Goal: Task Accomplishment & Management: Use online tool/utility

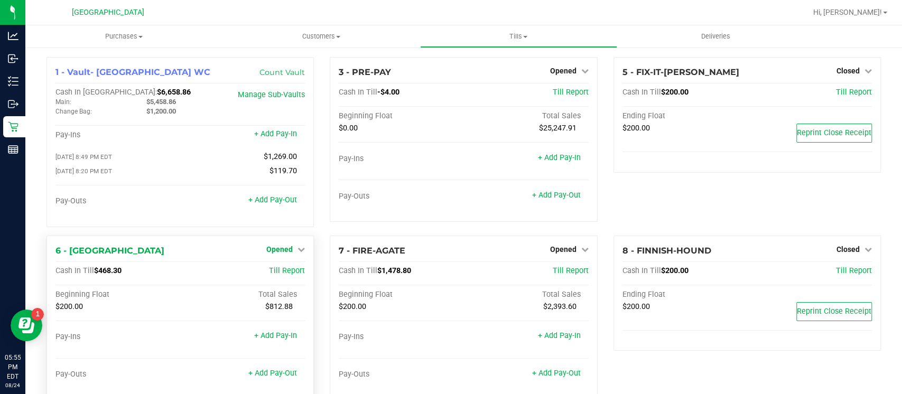
click at [288, 247] on span "Opened" at bounding box center [279, 249] width 26 height 8
click at [285, 271] on link "Close Till" at bounding box center [281, 271] width 29 height 8
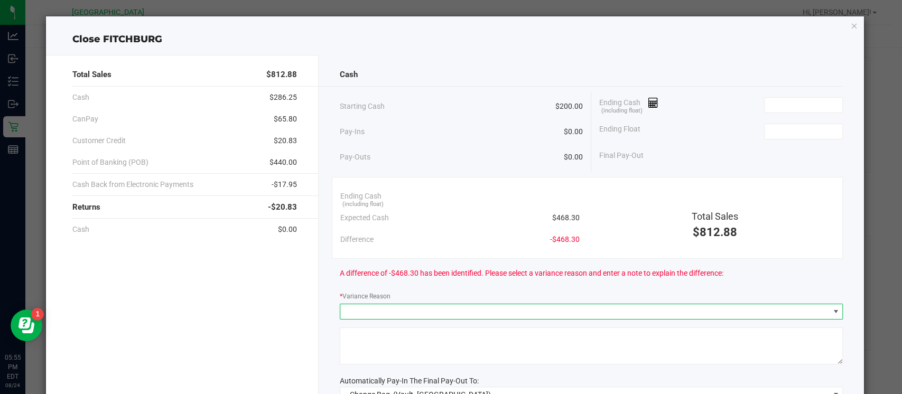
click at [791, 312] on span at bounding box center [584, 311] width 489 height 15
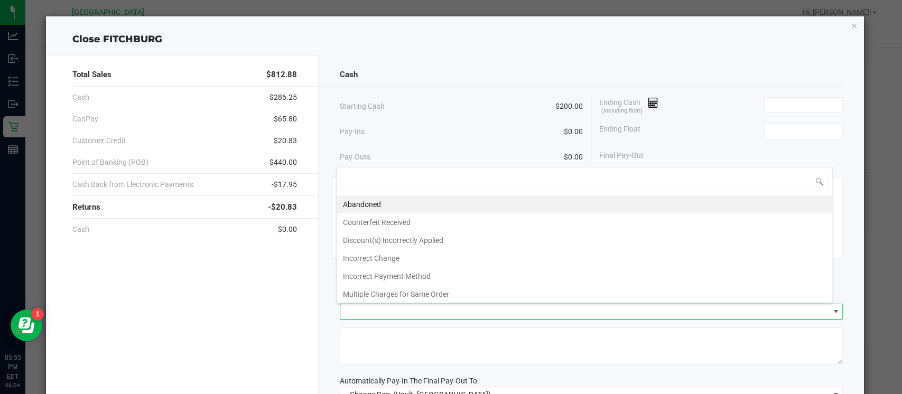
scroll to position [15, 496]
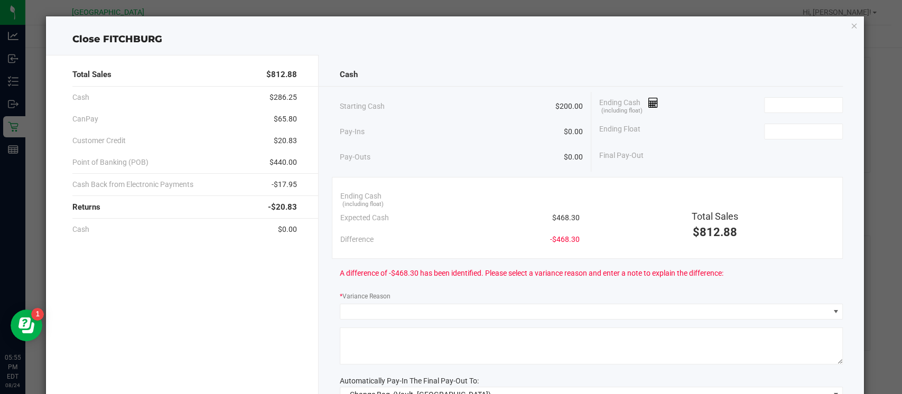
click at [799, 50] on div "Total Sales $812.88 Cash $286.25 CanPay $65.80 Customer Credit $20.83 Point of …" at bounding box center [455, 287] width 818 height 480
click at [784, 130] on input at bounding box center [804, 131] width 78 height 15
type input "$200.00"
click at [775, 104] on input at bounding box center [804, 105] width 78 height 15
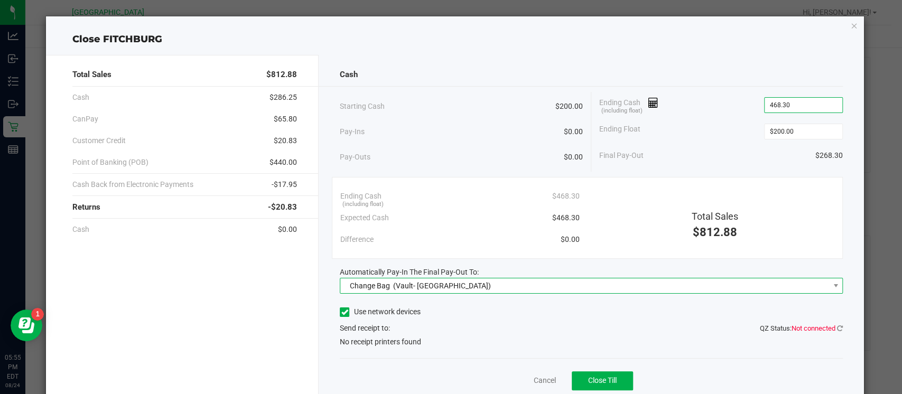
type input "$468.30"
click at [766, 284] on span "Change Bag (Vault- Miami Beach WC)" at bounding box center [584, 286] width 489 height 15
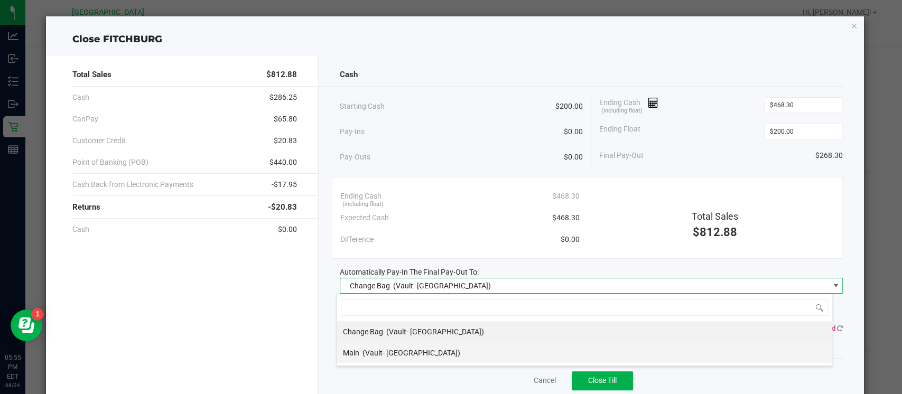
click at [712, 350] on li "Main (Vault- Miami Beach WC)" at bounding box center [585, 352] width 496 height 21
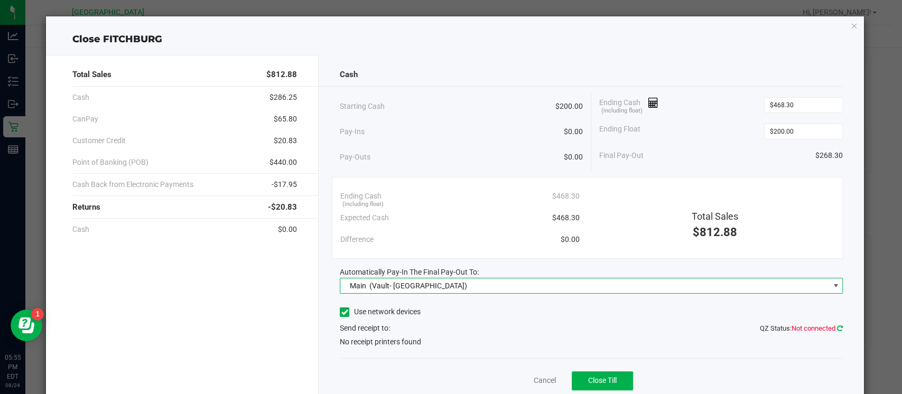
click at [837, 330] on icon at bounding box center [840, 328] width 6 height 7
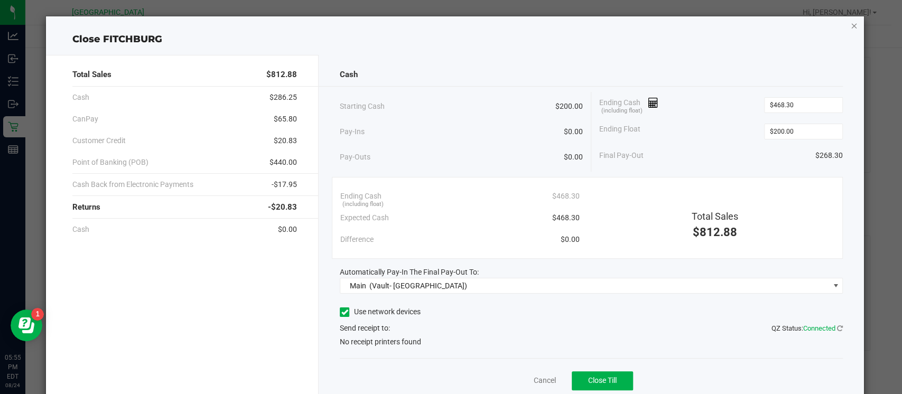
click at [850, 27] on icon "button" at bounding box center [853, 25] width 7 height 13
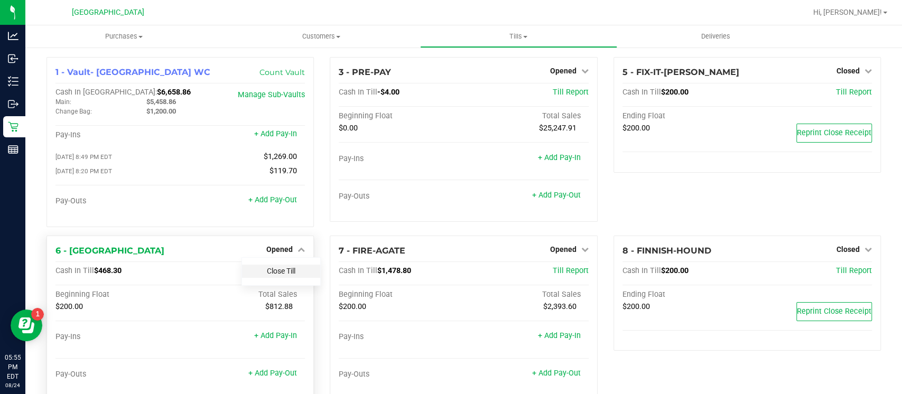
click at [275, 274] on link "Close Till" at bounding box center [281, 271] width 29 height 8
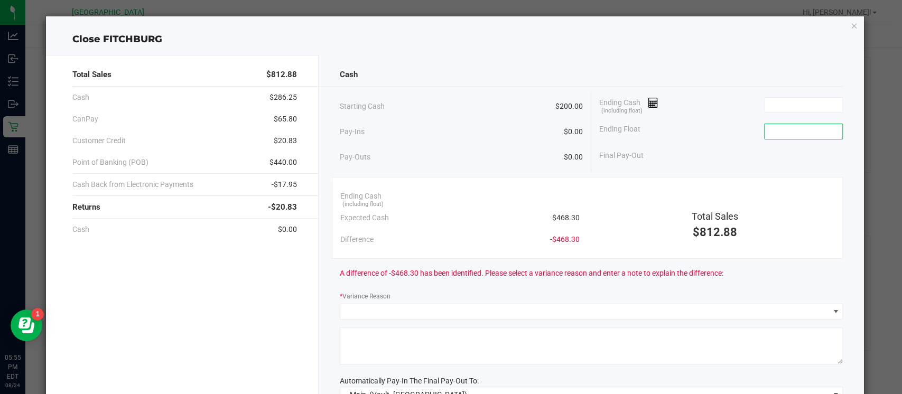
click at [790, 136] on input at bounding box center [804, 131] width 78 height 15
type input "$200.00"
click at [780, 104] on input at bounding box center [804, 105] width 78 height 15
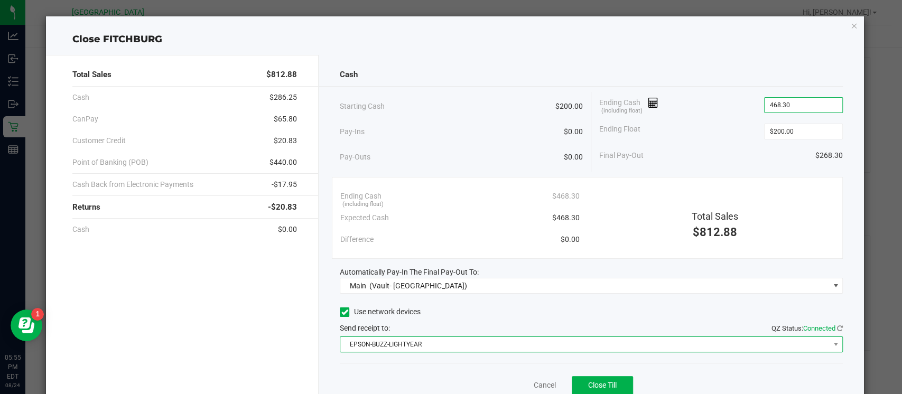
type input "$468.30"
click at [782, 344] on span "EPSON-BUZZ-LIGHTYEAR" at bounding box center [584, 344] width 489 height 15
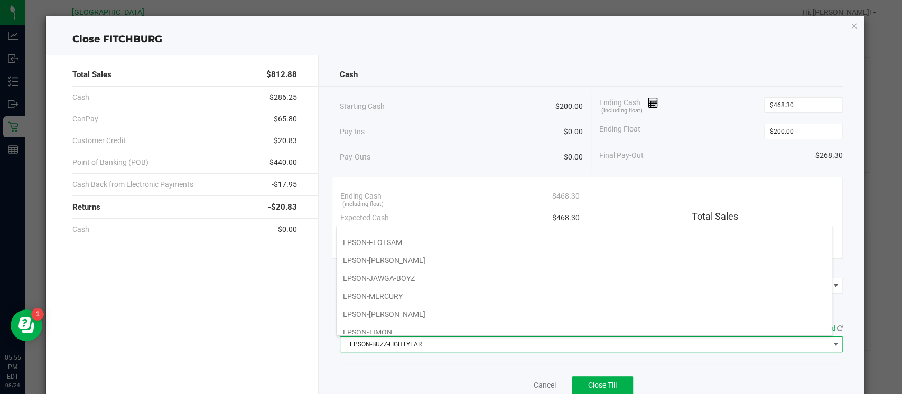
scroll to position [108, 0]
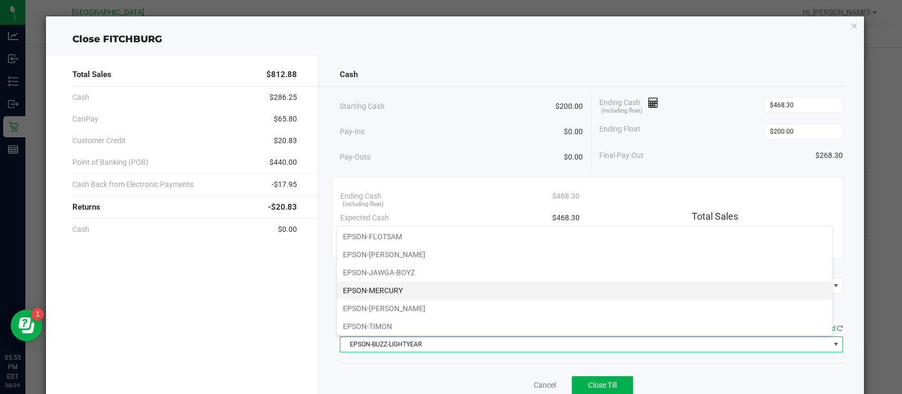
click at [782, 292] on li "EPSON-MERCURY" at bounding box center [585, 291] width 496 height 18
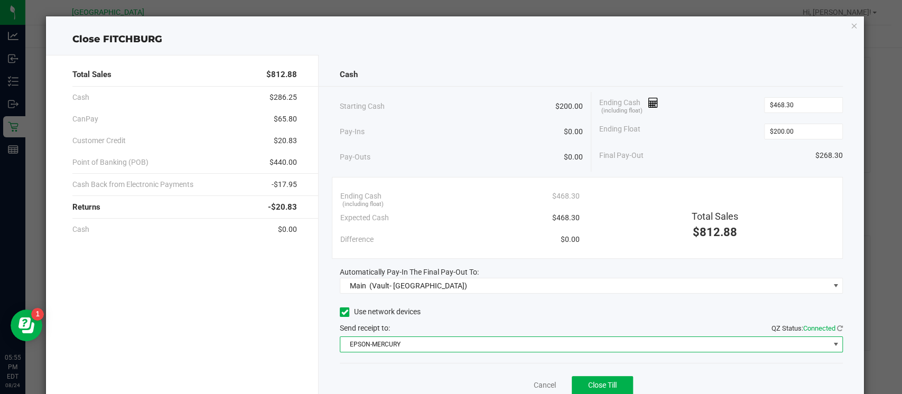
click at [757, 47] on div "Total Sales $812.88 Cash $286.25 CanPay $65.80 Customer Credit $20.83 Point of …" at bounding box center [455, 235] width 818 height 376
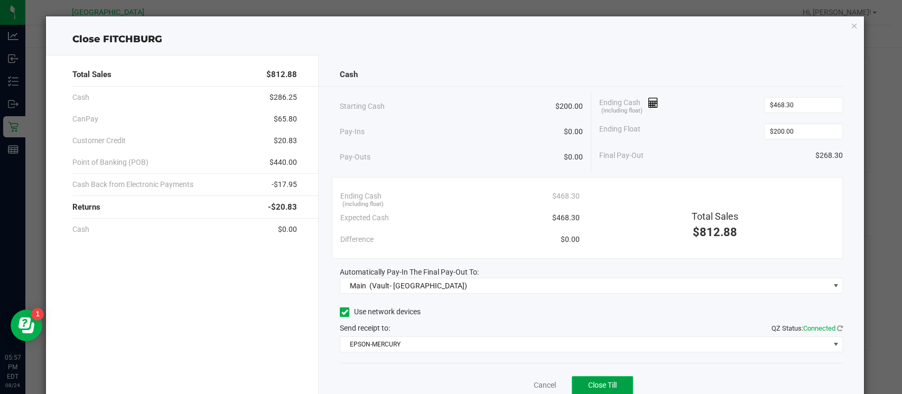
click at [601, 382] on span "Close Till" at bounding box center [602, 385] width 29 height 8
click at [850, 23] on icon "button" at bounding box center [853, 25] width 7 height 13
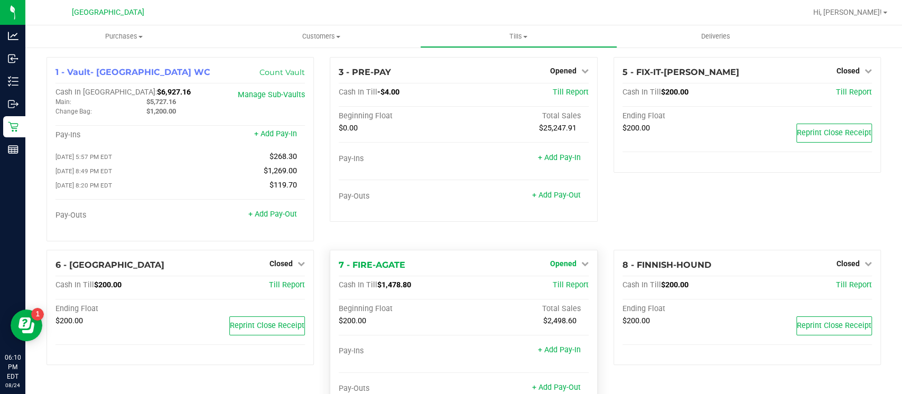
click at [550, 261] on span "Opened" at bounding box center [563, 264] width 26 height 8
click at [550, 285] on link "Close Till" at bounding box center [564, 285] width 29 height 8
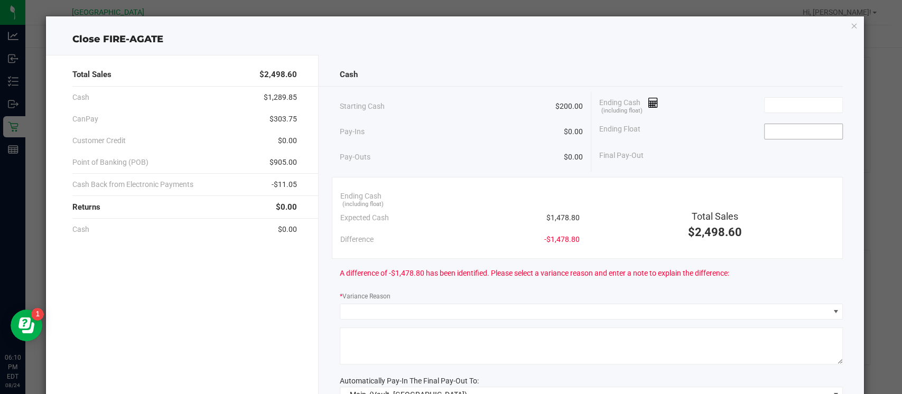
click at [779, 132] on input at bounding box center [804, 131] width 78 height 15
type input "$200.00"
click at [770, 107] on input at bounding box center [804, 105] width 78 height 15
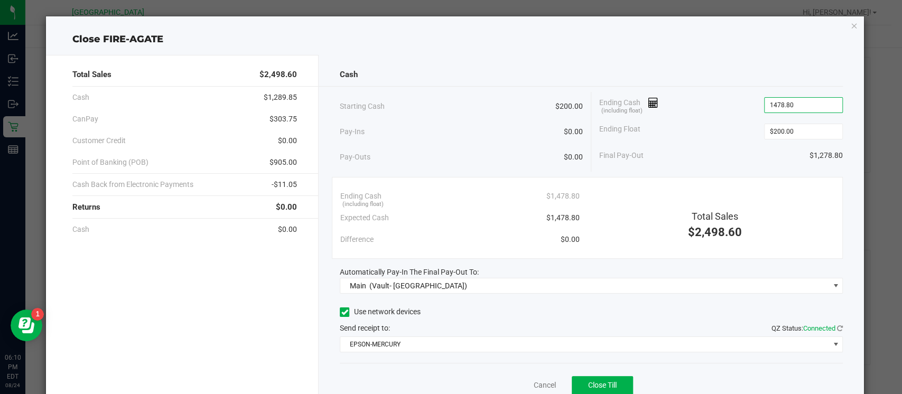
type input "$1,478.80"
click at [769, 64] on div "Cash" at bounding box center [591, 74] width 503 height 23
click at [607, 378] on button "Close Till" at bounding box center [602, 385] width 61 height 19
click at [848, 24] on div "Close FIRE-AGATE Total Sales $2,498.60 Cash $1,289.85 CanPay $303.75 Customer C…" at bounding box center [455, 219] width 818 height 406
click at [850, 27] on icon "button" at bounding box center [853, 25] width 7 height 13
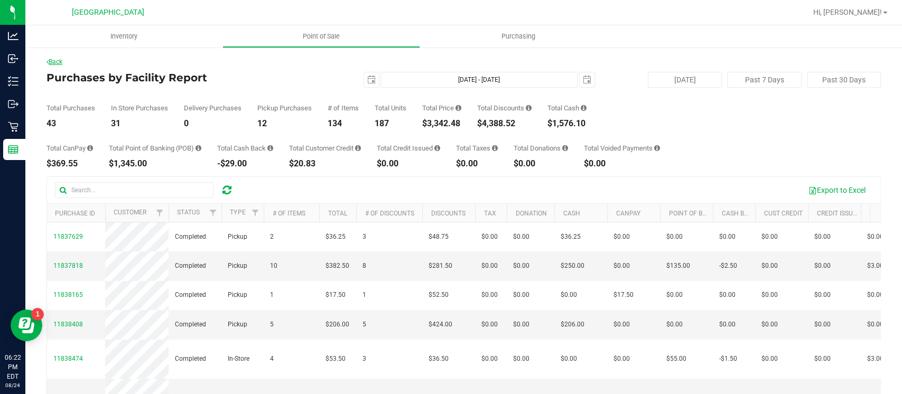
click at [55, 61] on link "Back" at bounding box center [55, 61] width 16 height 7
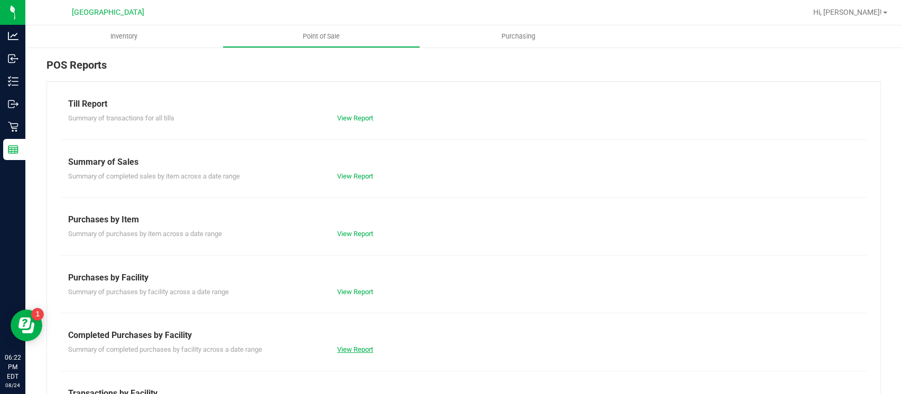
click at [342, 350] on link "View Report" at bounding box center [355, 350] width 36 height 8
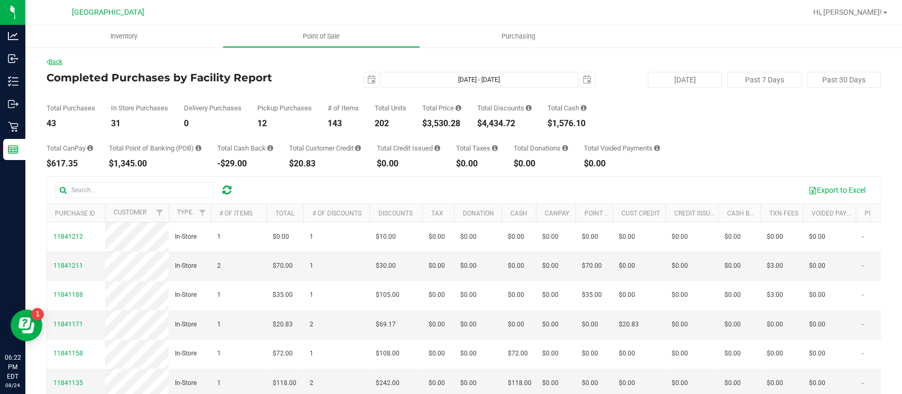
click at [54, 60] on link "Back" at bounding box center [55, 61] width 16 height 7
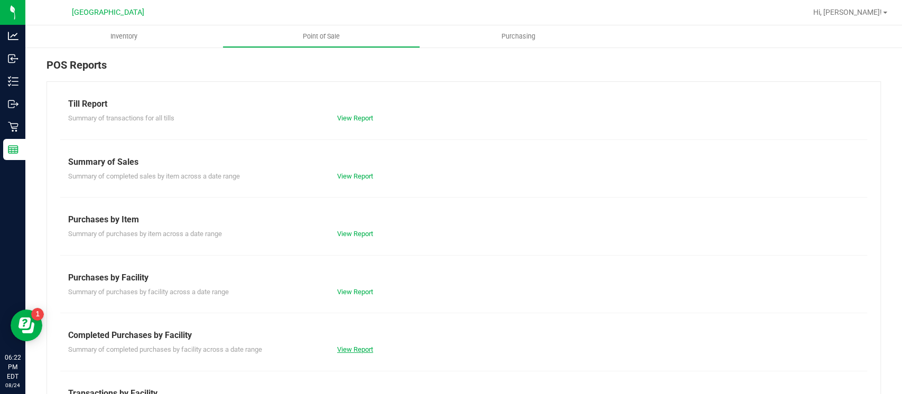
click at [351, 348] on link "View Report" at bounding box center [355, 350] width 36 height 8
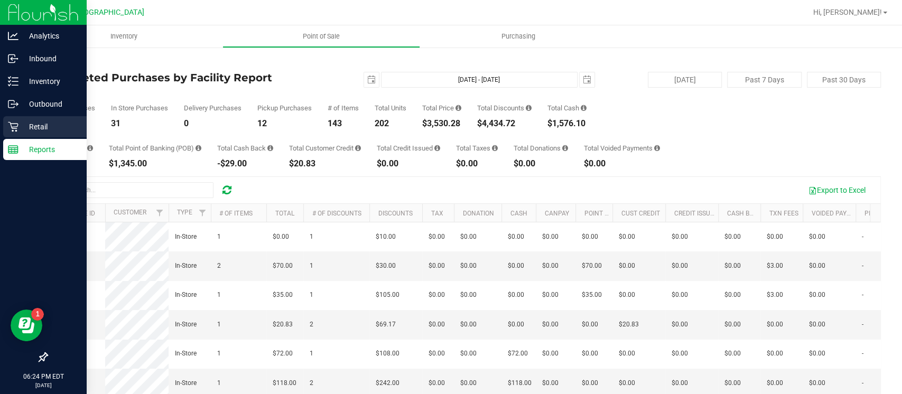
click at [11, 123] on icon at bounding box center [13, 127] width 11 height 11
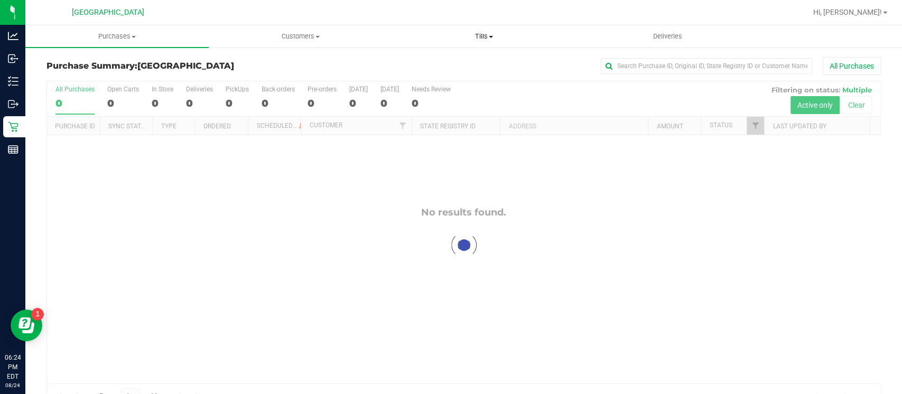
click at [485, 31] on uib-tab-heading "Tills Manage tills Reconcile e-payments" at bounding box center [484, 36] width 182 height 21
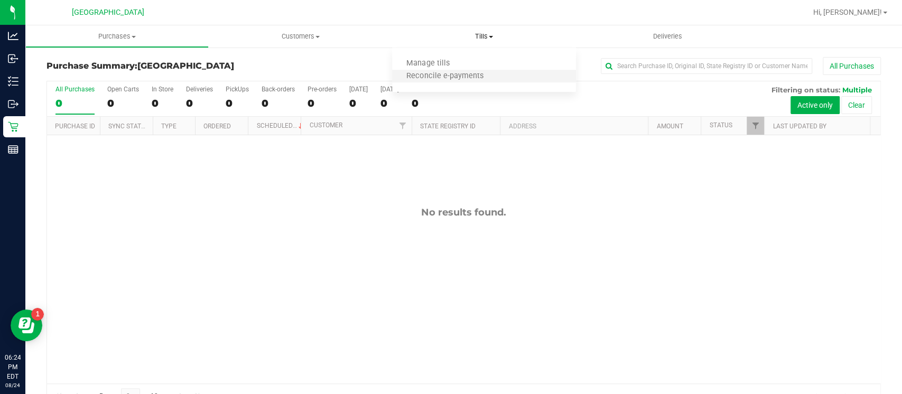
click at [460, 70] on li "Reconcile e-payments" at bounding box center [483, 76] width 183 height 13
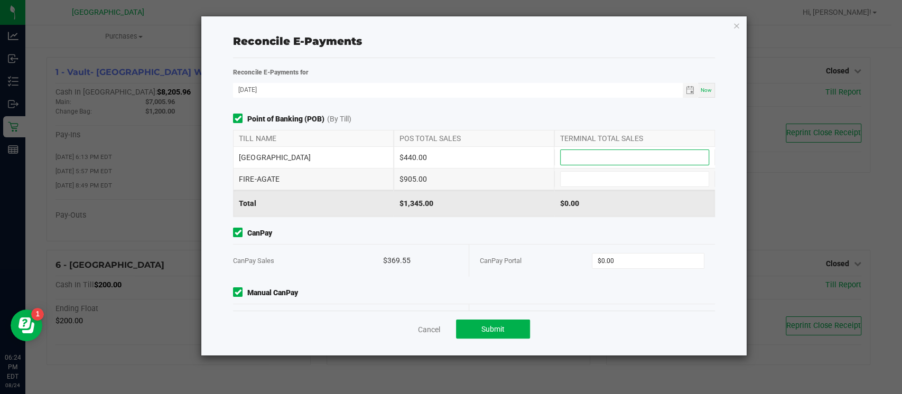
click at [577, 157] on input at bounding box center [635, 157] width 148 height 15
type input "$440.00"
click at [586, 175] on input at bounding box center [635, 179] width 148 height 15
type input "$905.00"
type input "0"
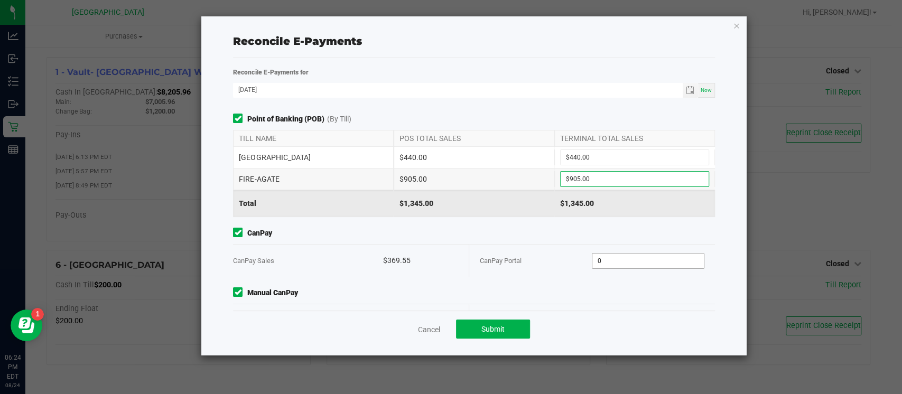
click at [622, 255] on input "0" at bounding box center [648, 261] width 112 height 15
type input "$369.55"
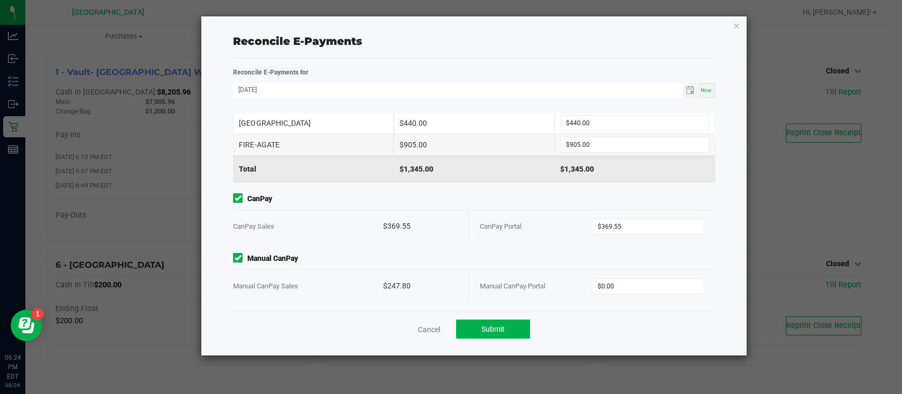
scroll to position [35, 0]
type input "0"
click at [617, 288] on input "0" at bounding box center [648, 285] width 112 height 15
type input "$247.80"
click at [491, 333] on span "Submit" at bounding box center [492, 329] width 23 height 8
